Goal: Task Accomplishment & Management: Manage account settings

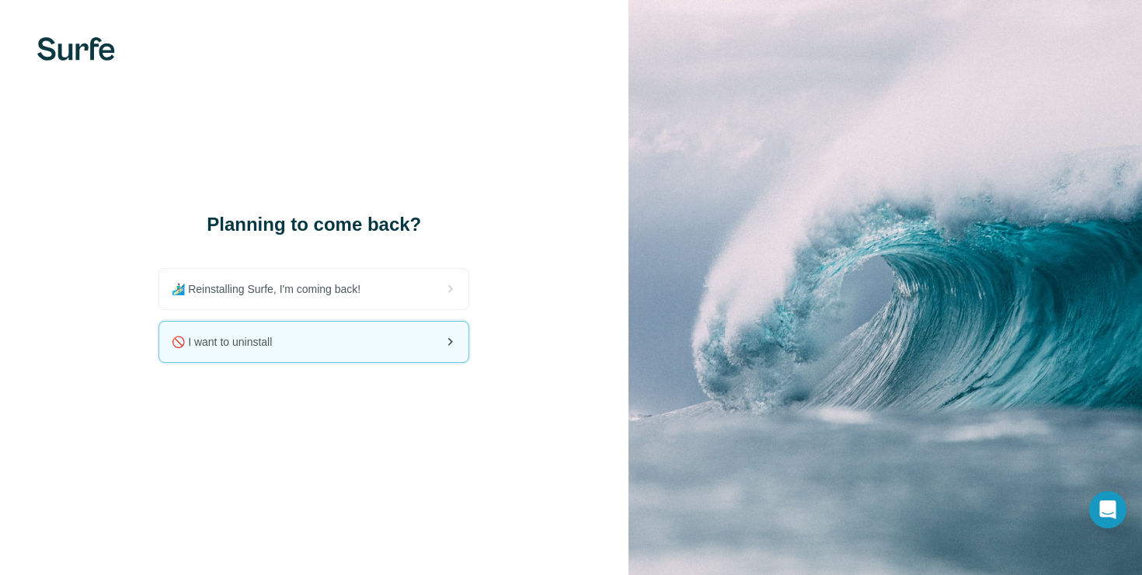
click at [350, 358] on div "🚫 I want to uninstall" at bounding box center [313, 342] width 309 height 40
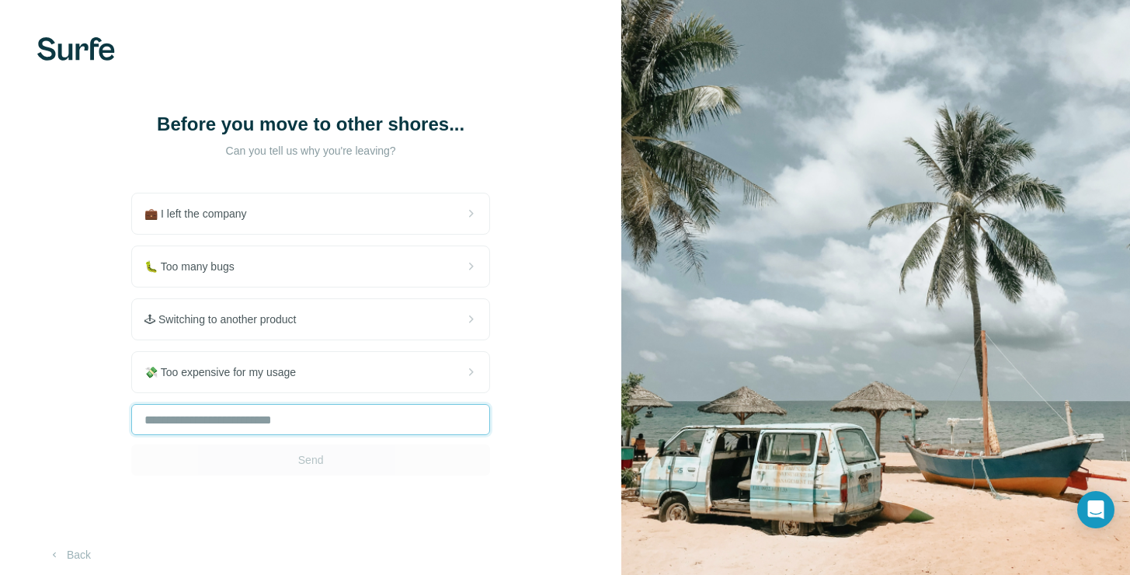
click at [350, 413] on input "text" at bounding box center [310, 419] width 359 height 31
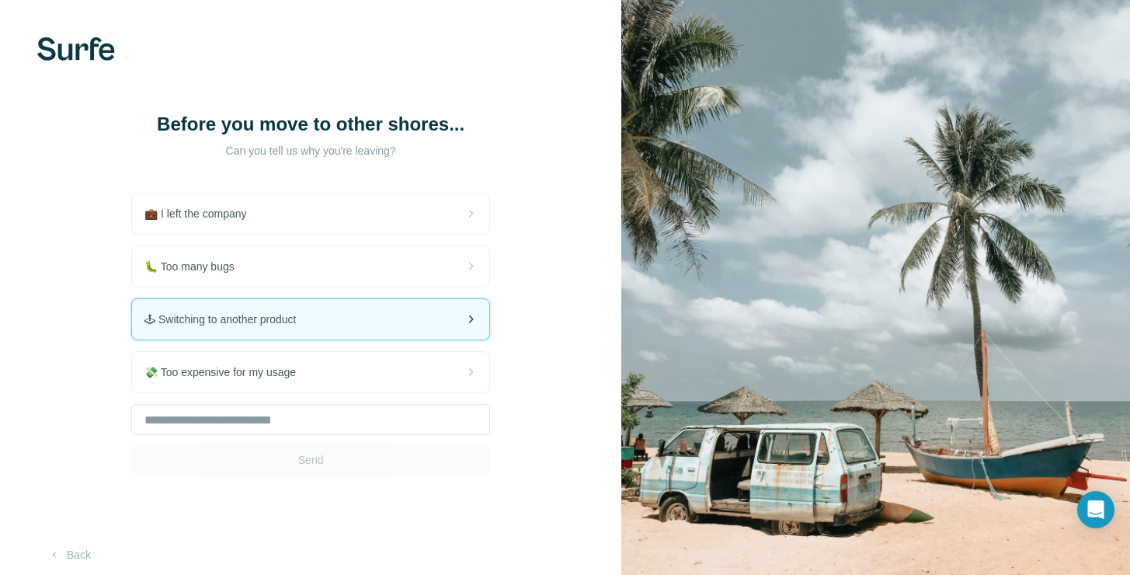
click at [268, 331] on div "🕹 Switching to another product" at bounding box center [310, 319] width 357 height 40
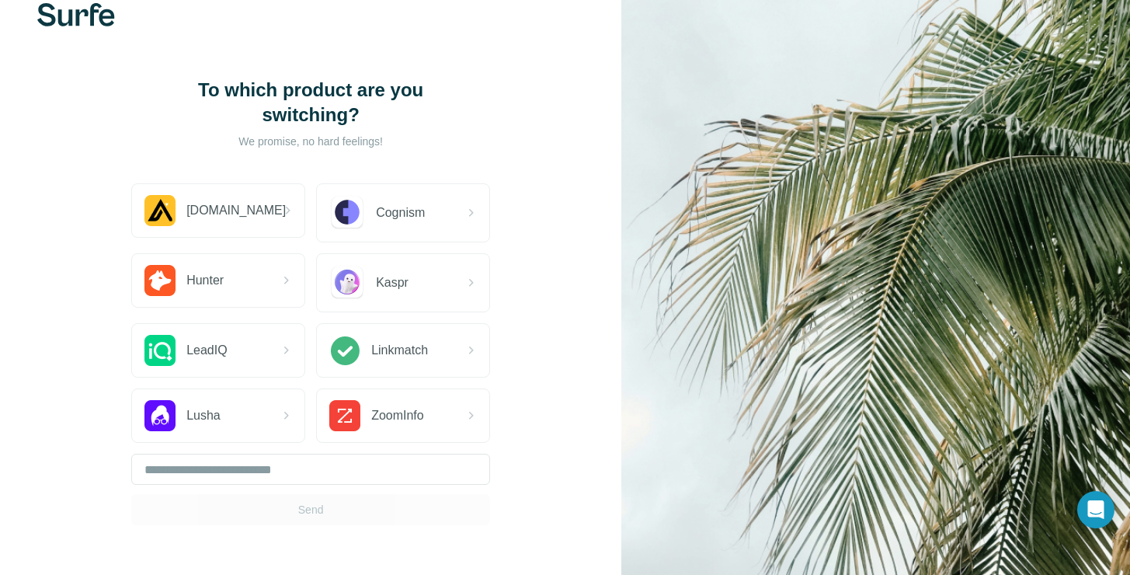
scroll to position [96, 0]
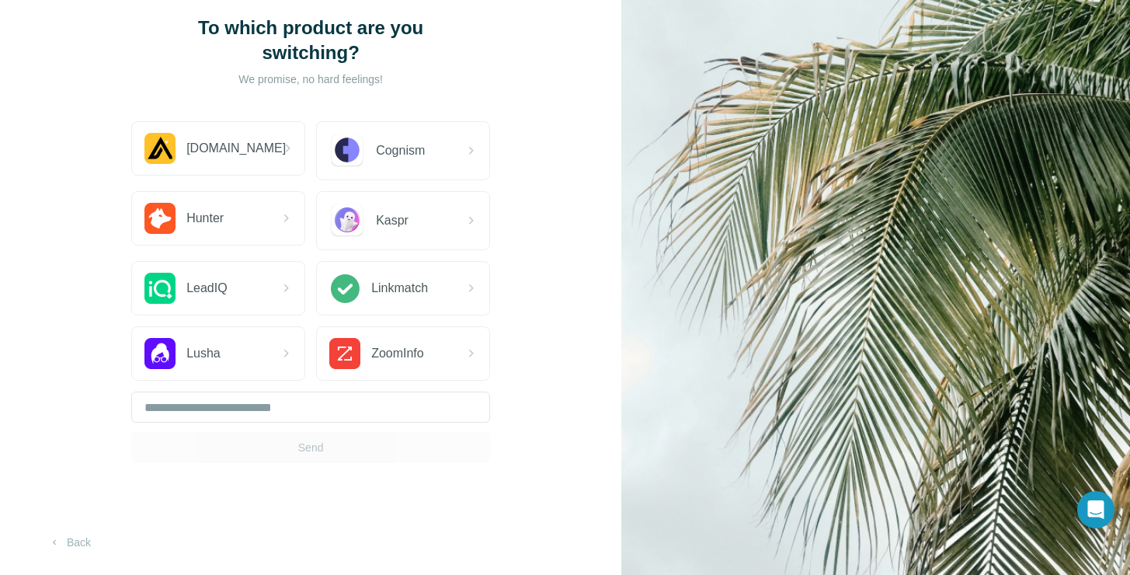
click at [386, 423] on div "Send" at bounding box center [310, 426] width 359 height 71
click at [397, 413] on input "text" at bounding box center [310, 406] width 359 height 31
type input "*******"
click at [394, 455] on button "Send" at bounding box center [310, 447] width 359 height 31
